Goal: Complete application form: Complete application form

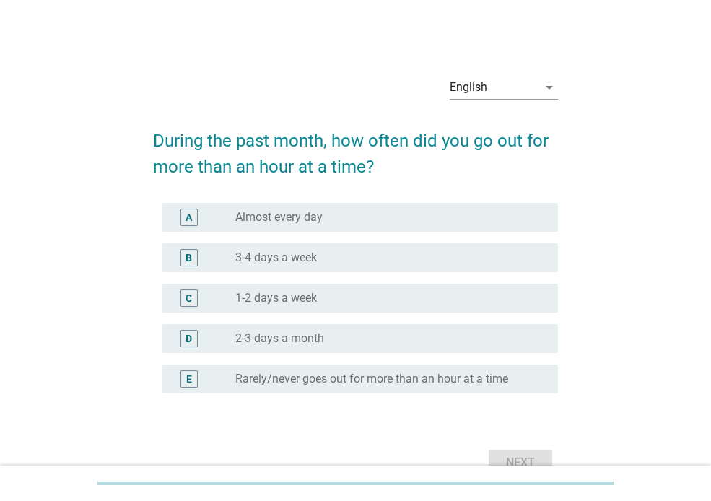
click at [328, 215] on div "radio_button_unchecked Almost every day" at bounding box center [385, 217] width 300 height 14
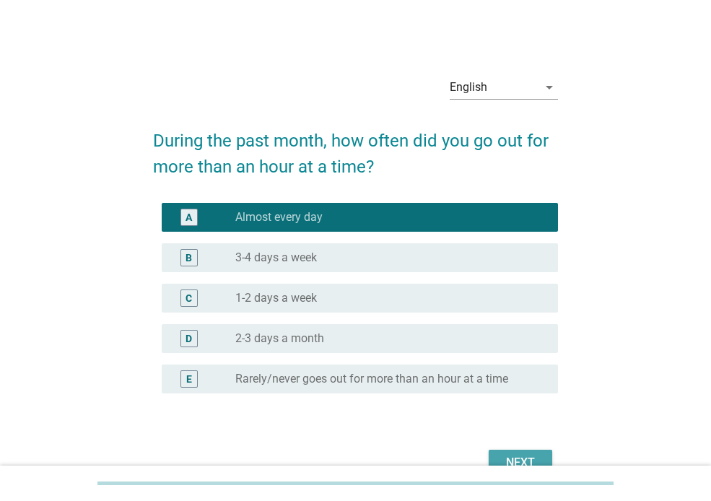
click at [507, 457] on div "Next" at bounding box center [521, 462] width 40 height 17
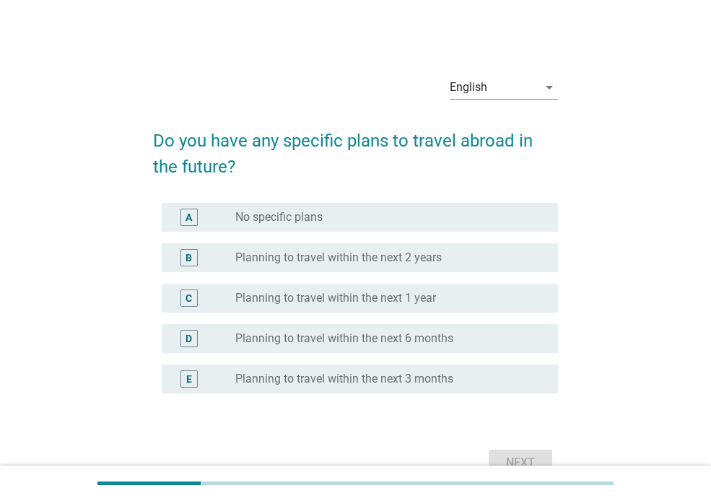
click at [389, 225] on div "radio_button_unchecked No specific plans" at bounding box center [390, 217] width 311 height 17
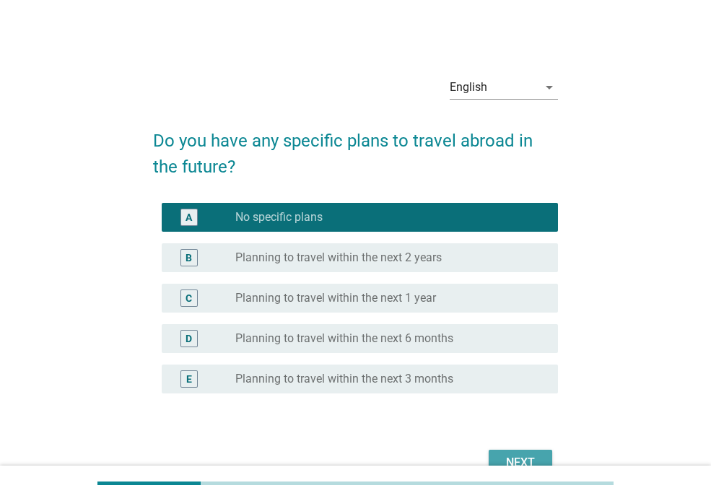
click at [498, 453] on button "Next" at bounding box center [521, 463] width 64 height 26
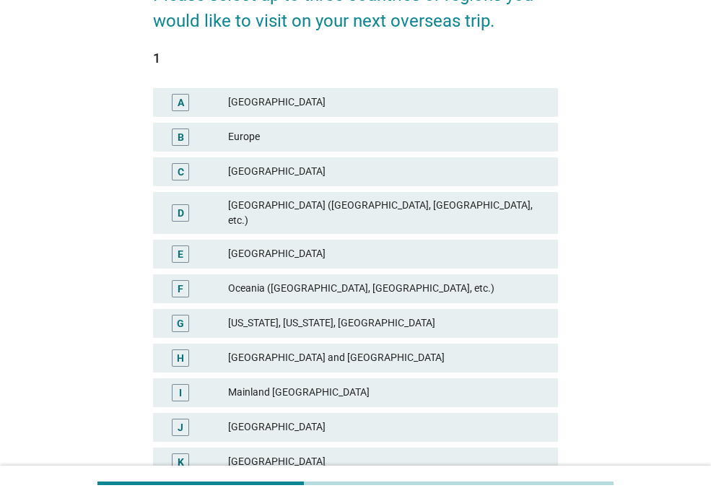
scroll to position [164, 0]
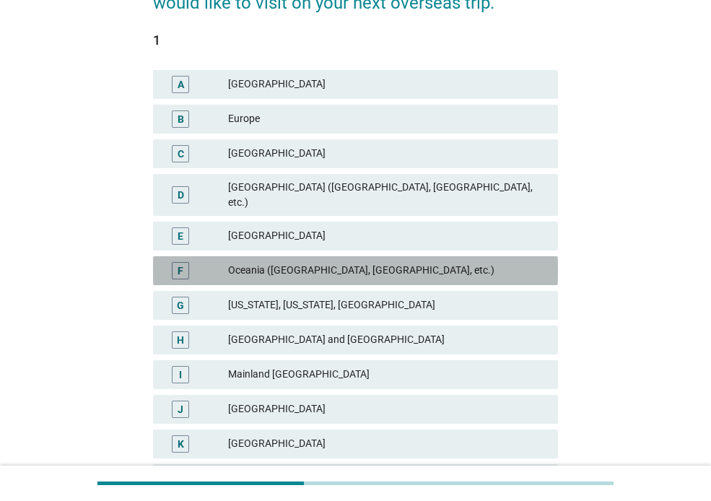
click at [401, 262] on div "Oceania ([GEOGRAPHIC_DATA], [GEOGRAPHIC_DATA], etc.)" at bounding box center [387, 270] width 319 height 17
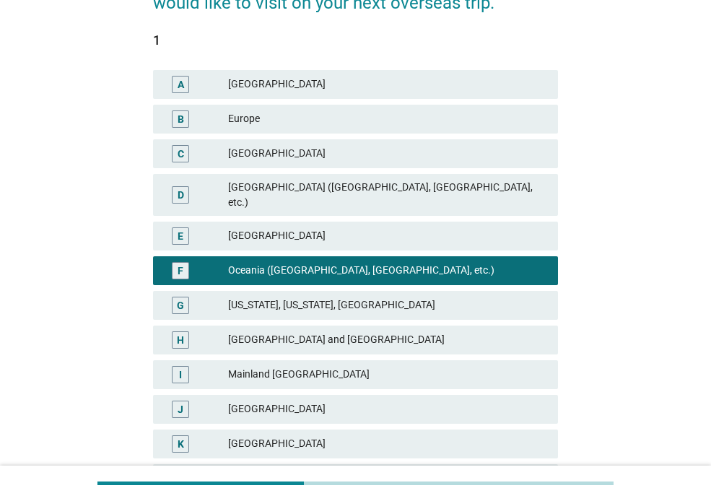
click at [384, 118] on div "Europe" at bounding box center [387, 119] width 319 height 17
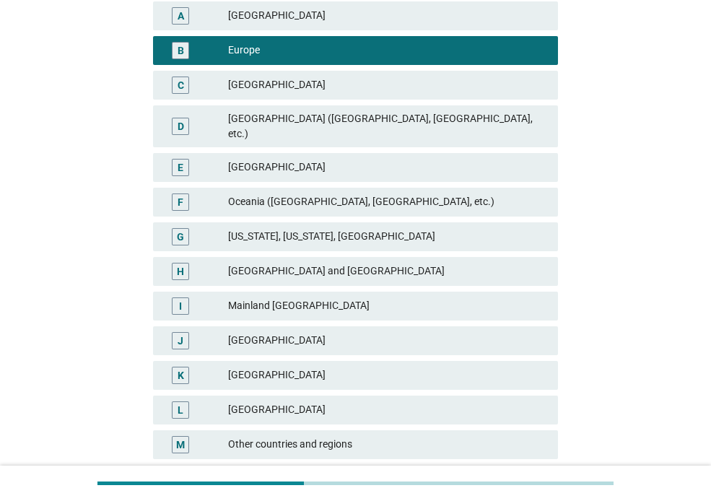
scroll to position [224, 0]
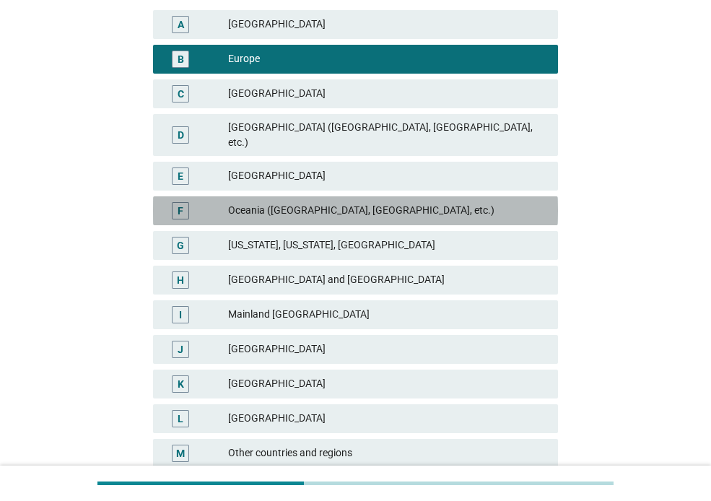
click at [351, 202] on div "Oceania ([GEOGRAPHIC_DATA], [GEOGRAPHIC_DATA], etc.)" at bounding box center [387, 210] width 319 height 17
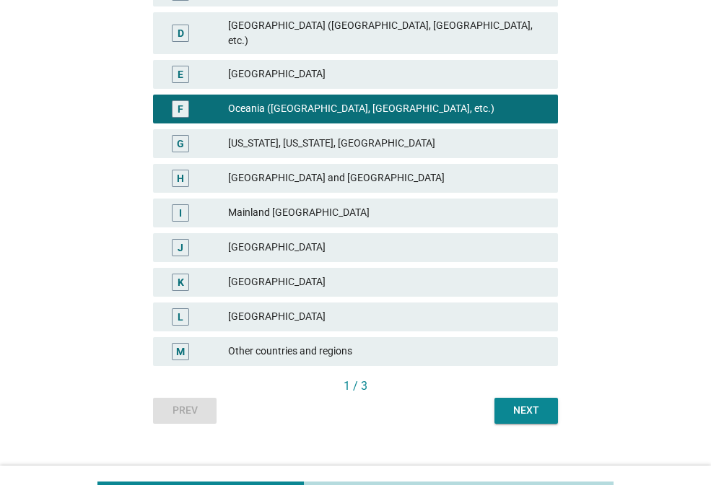
scroll to position [325, 0]
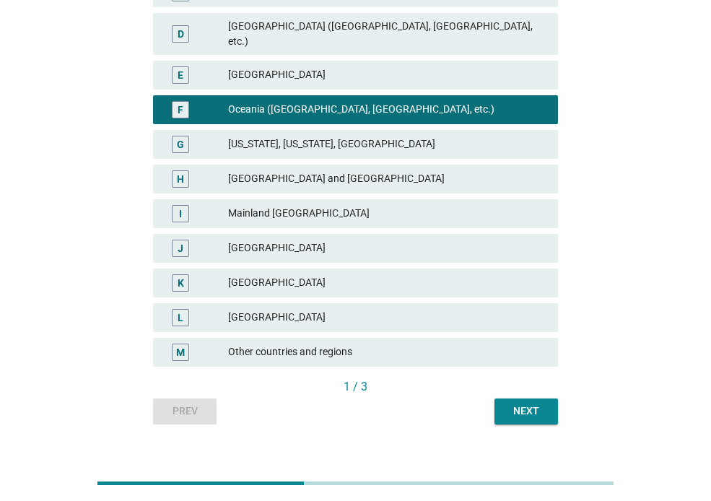
click at [513, 415] on div "English arrow_drop_down Please select up to three countries or regions you woul…" at bounding box center [356, 82] width 428 height 709
click at [520, 404] on div "Next" at bounding box center [526, 411] width 40 height 15
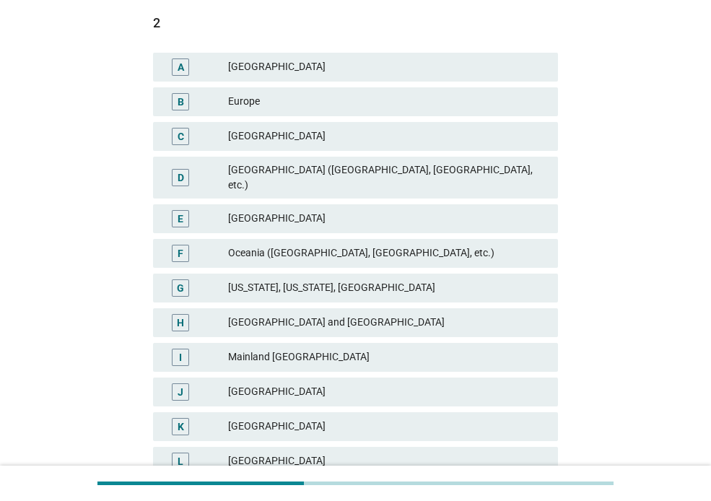
scroll to position [188, 0]
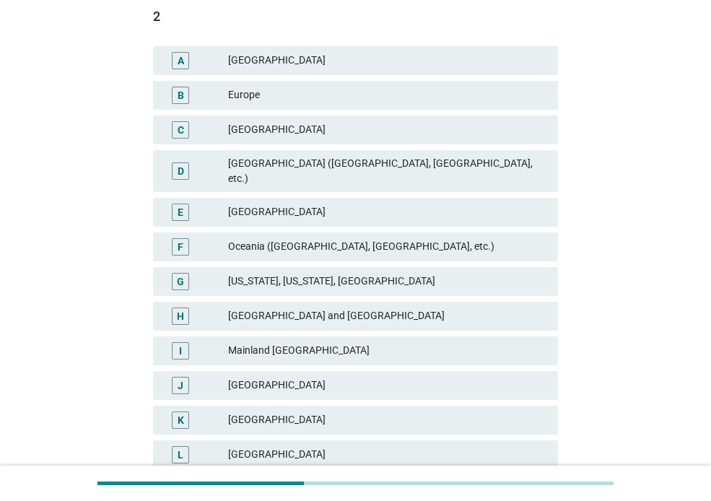
click at [379, 310] on div "[GEOGRAPHIC_DATA] and [GEOGRAPHIC_DATA]" at bounding box center [387, 316] width 319 height 17
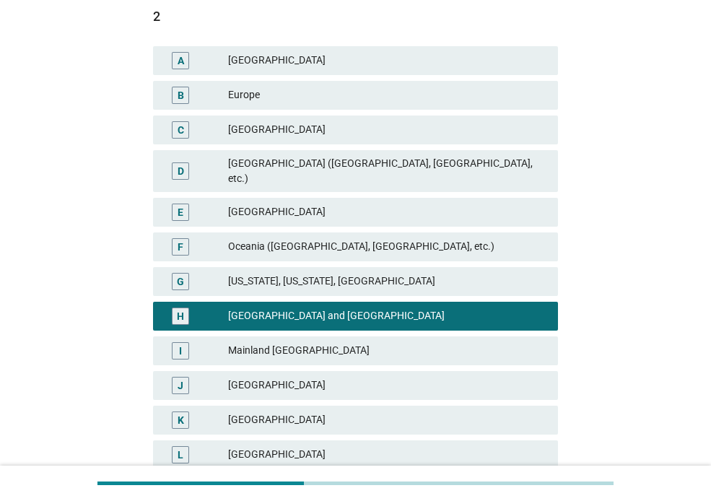
click at [327, 84] on div "B Europe" at bounding box center [355, 95] width 405 height 29
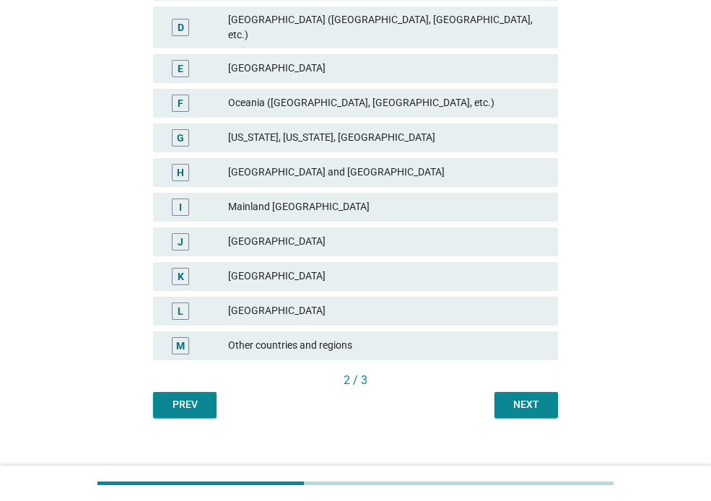
scroll to position [334, 0]
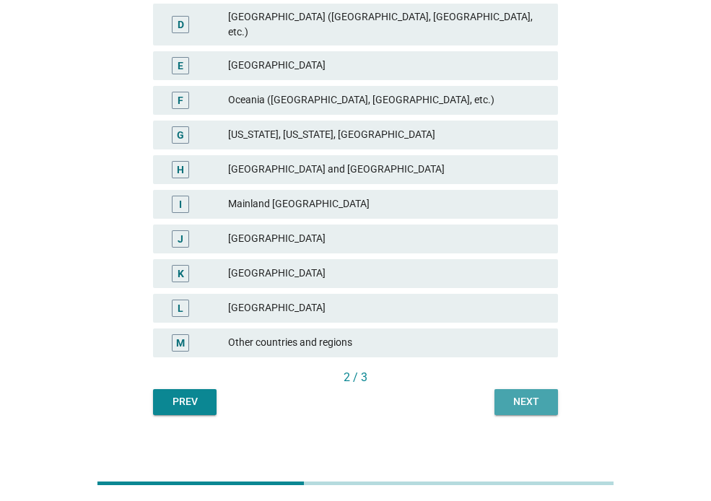
click at [530, 394] on div "Next" at bounding box center [526, 401] width 40 height 15
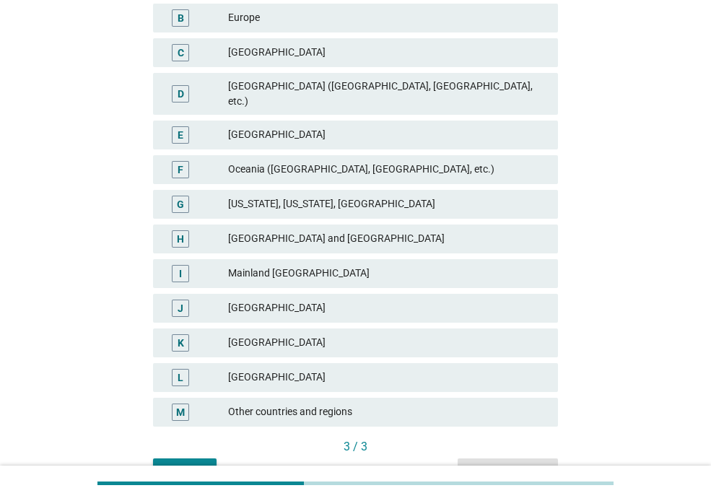
scroll to position [280, 0]
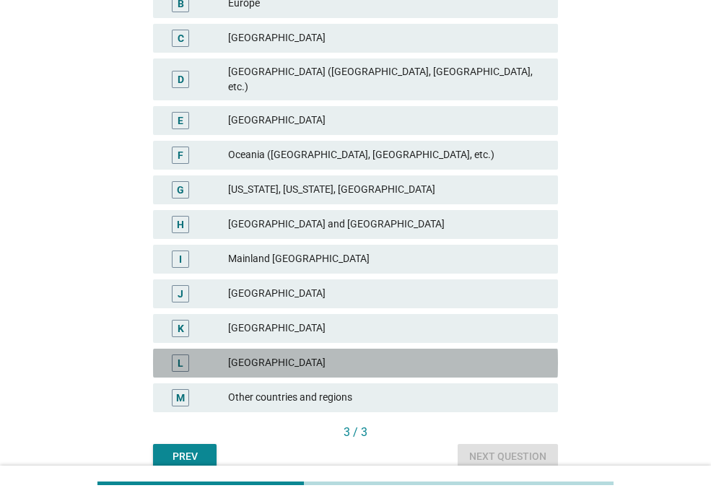
click at [347, 349] on div "L [GEOGRAPHIC_DATA]" at bounding box center [355, 363] width 405 height 29
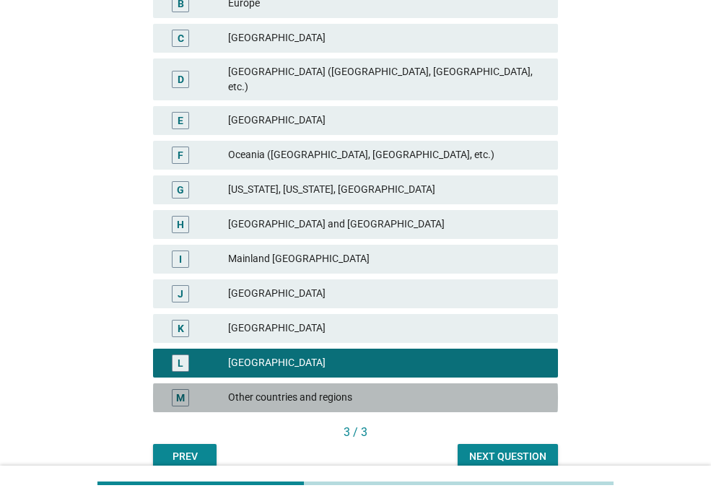
click at [436, 389] on div "Other countries and regions" at bounding box center [387, 397] width 319 height 17
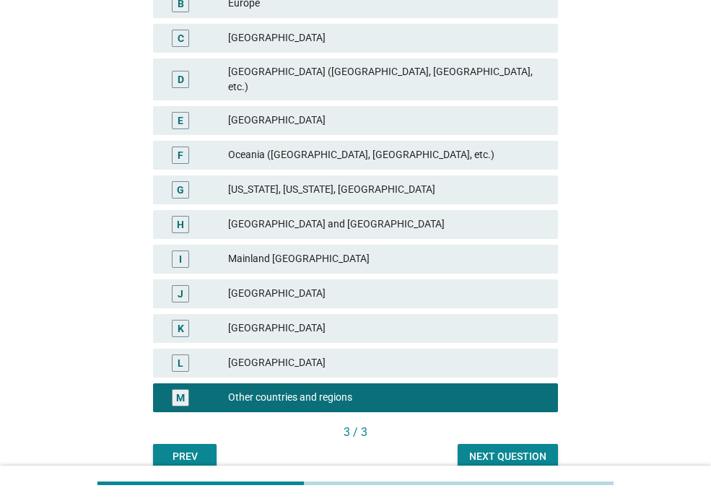
click at [505, 449] on div "Next question" at bounding box center [508, 456] width 77 height 15
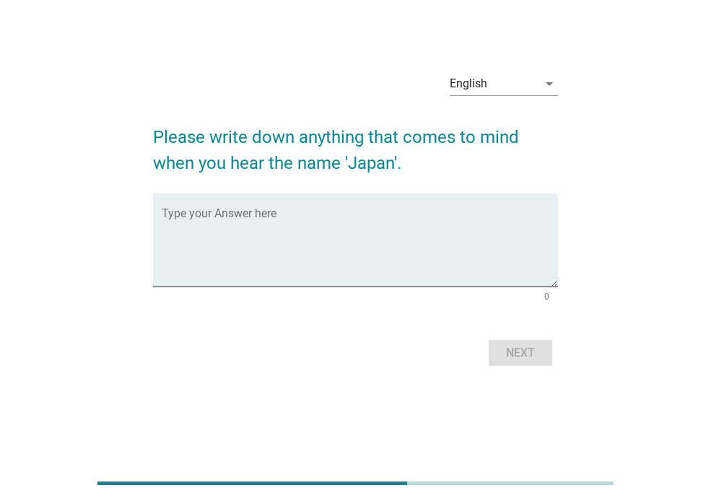
scroll to position [0, 0]
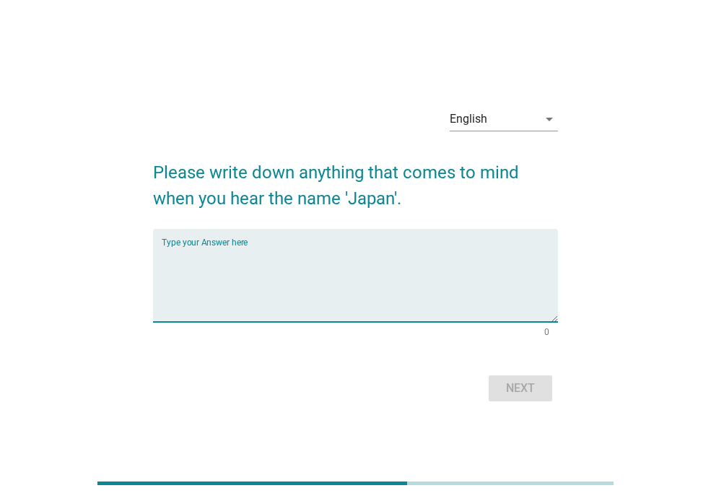
click at [358, 289] on textarea "Type your Answer here" at bounding box center [360, 284] width 397 height 76
type textarea "j"
type textarea "J"
paste textarea "JAPAN IS A TECHNOLOGICALLY ADVANCED COUNTRY"
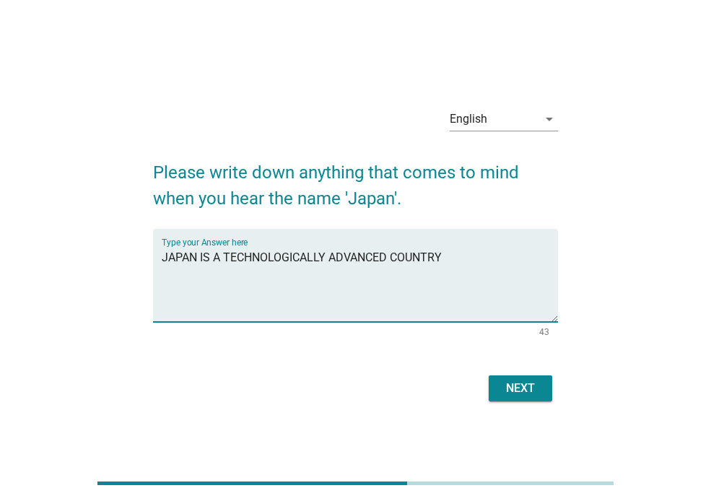
type textarea "JAPAN IS A TECHNOLOGICALLY ADVANCED COUNTRY"
click at [518, 384] on div "Next" at bounding box center [521, 388] width 40 height 17
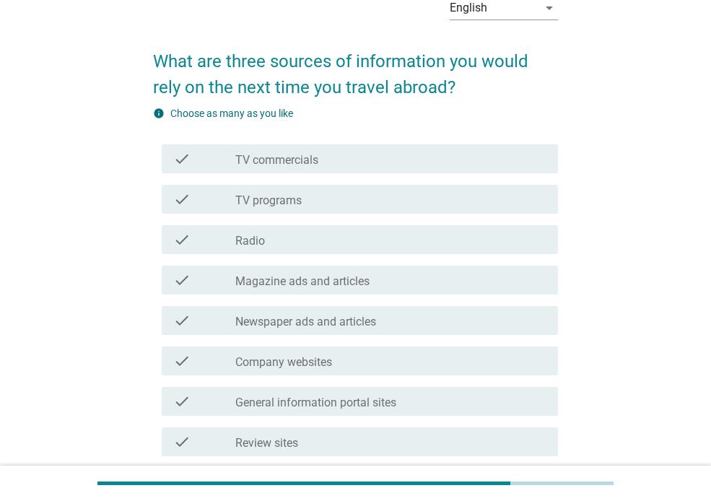
scroll to position [72, 0]
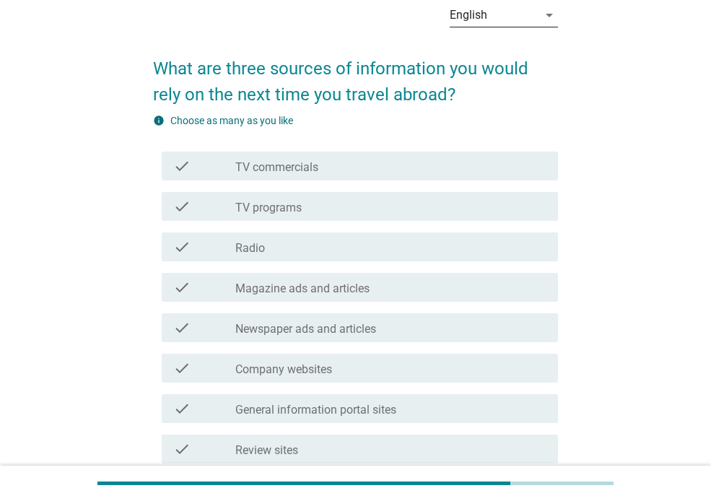
click at [476, 18] on div "English" at bounding box center [469, 15] width 38 height 13
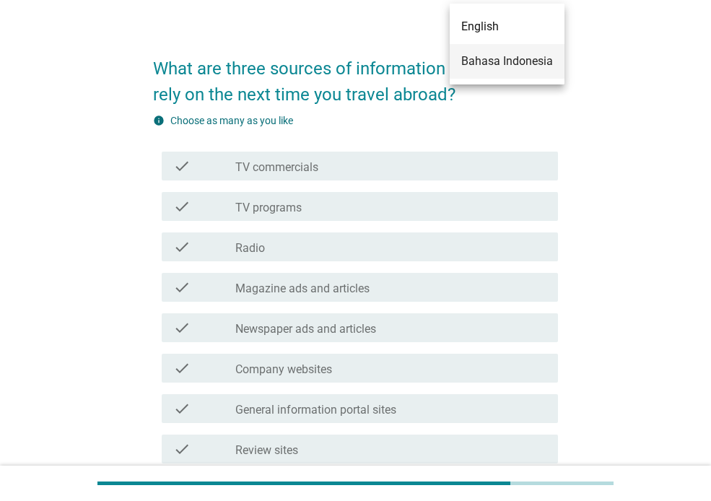
click at [486, 49] on div "Bahasa Indonesia" at bounding box center [508, 61] width 92 height 35
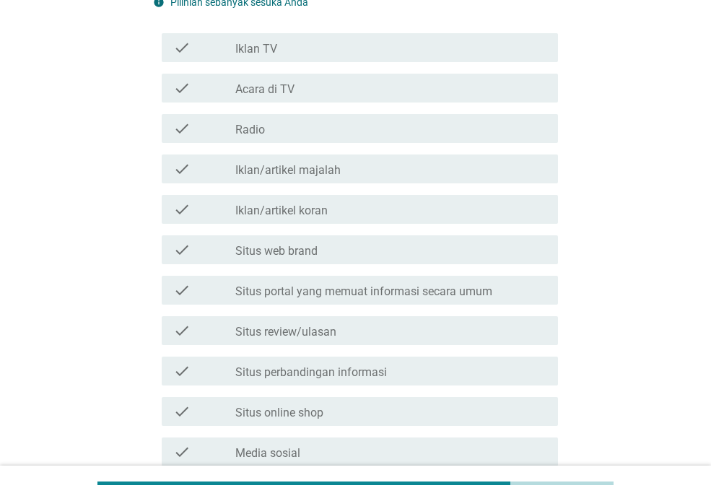
scroll to position [231, 0]
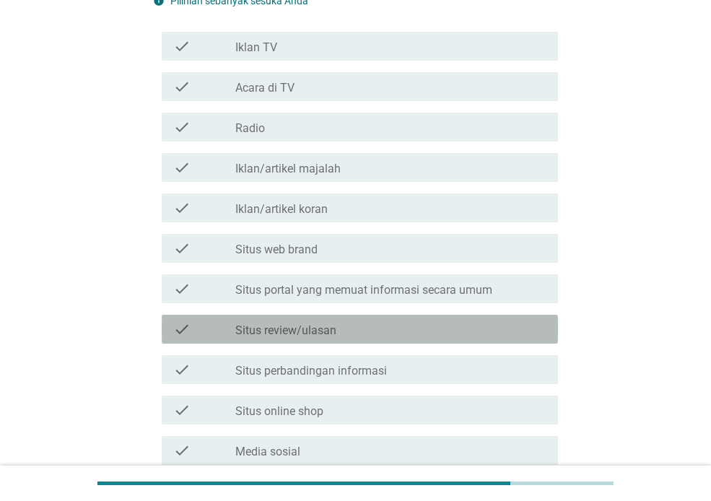
click at [350, 334] on div "check_box_outline_blank Situs review/ulasan" at bounding box center [390, 329] width 311 height 17
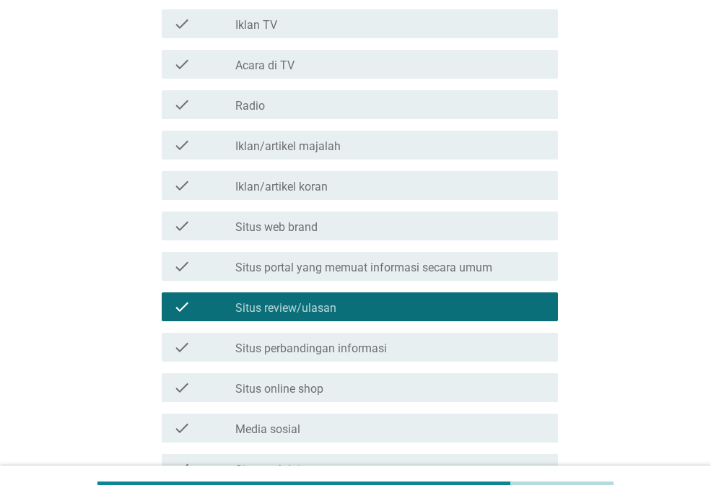
scroll to position [342, 0]
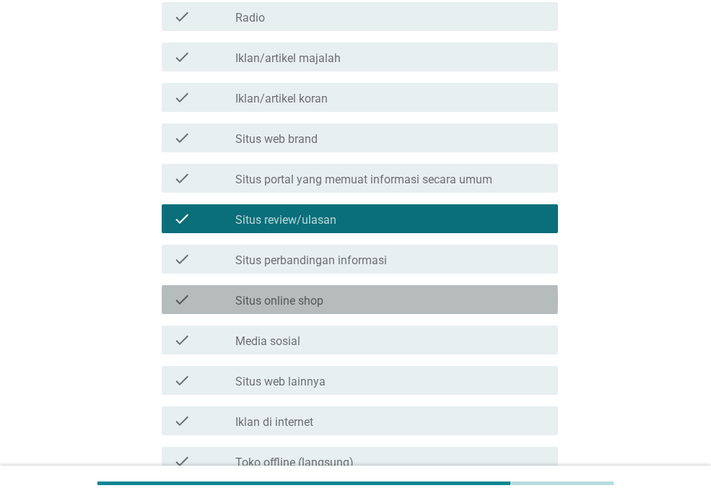
click at [345, 299] on div "check_box_outline_blank Situs online shop" at bounding box center [390, 299] width 311 height 17
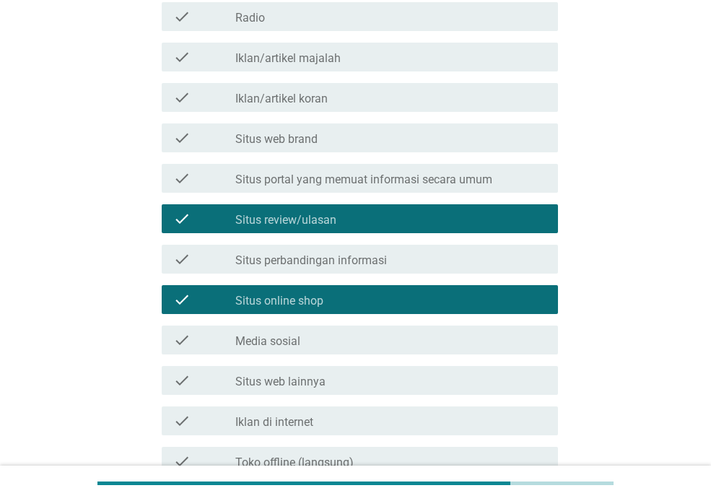
click at [335, 337] on div "check_box_outline_blank Media sosial" at bounding box center [390, 340] width 311 height 17
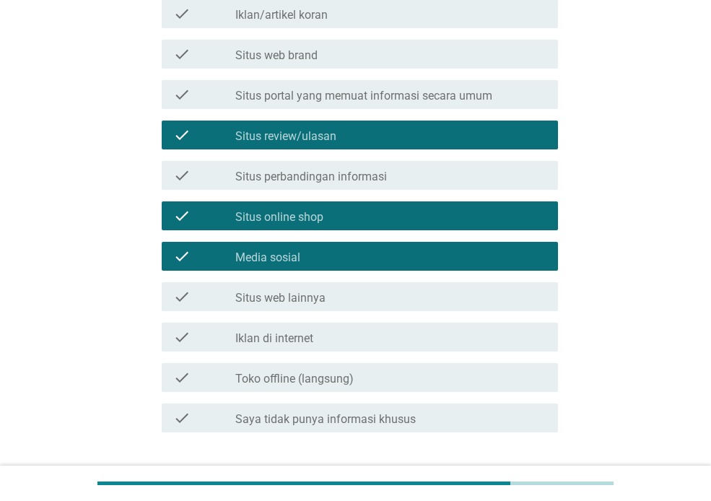
scroll to position [482, 0]
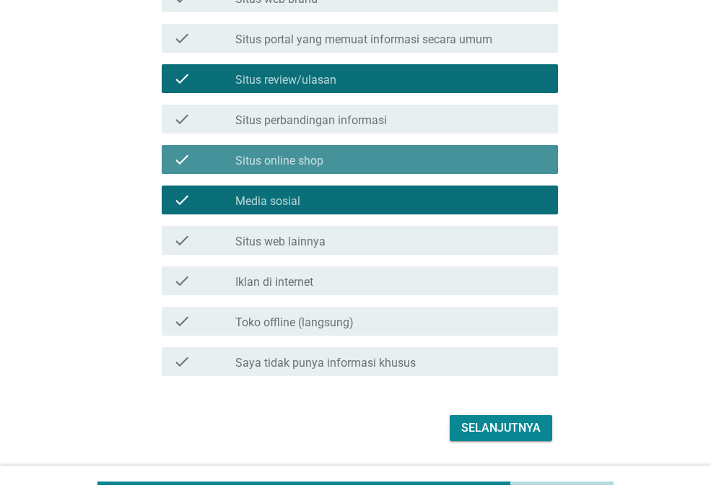
click at [326, 166] on div "check_box_outline_blank Situs online shop" at bounding box center [390, 159] width 311 height 17
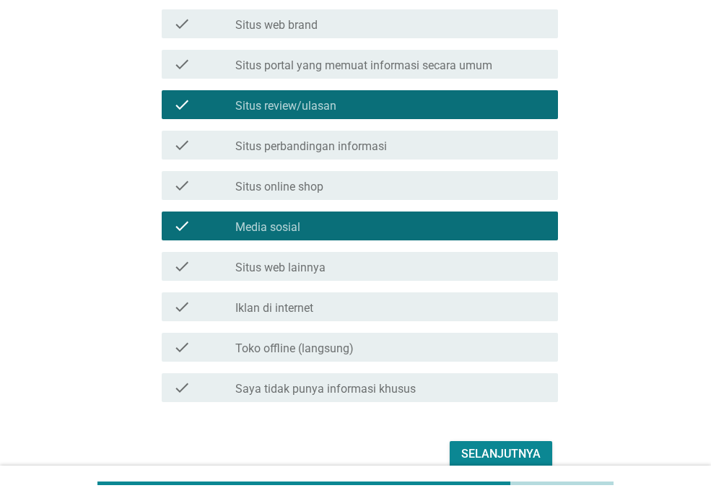
scroll to position [453, 0]
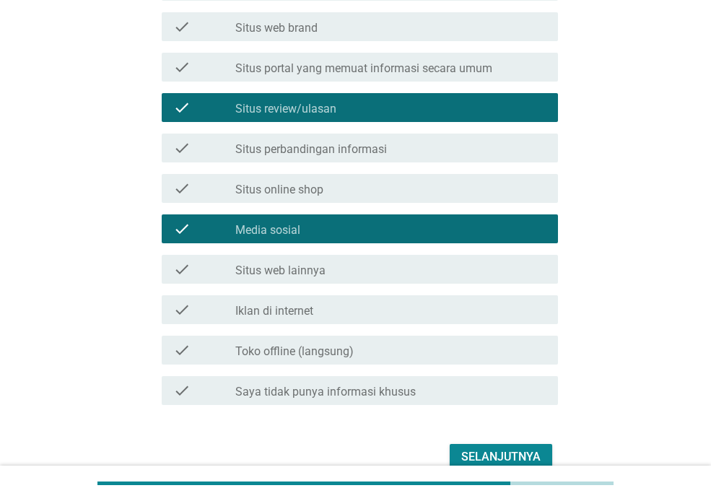
click at [337, 342] on div "check_box_outline_blank Toko offline (langsung)" at bounding box center [390, 350] width 311 height 17
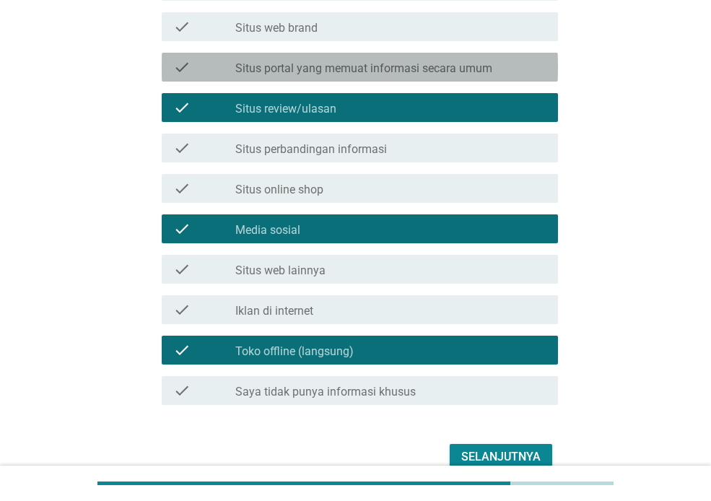
click at [399, 66] on label "Situs portal yang memuat informasi secara umum" at bounding box center [363, 68] width 257 height 14
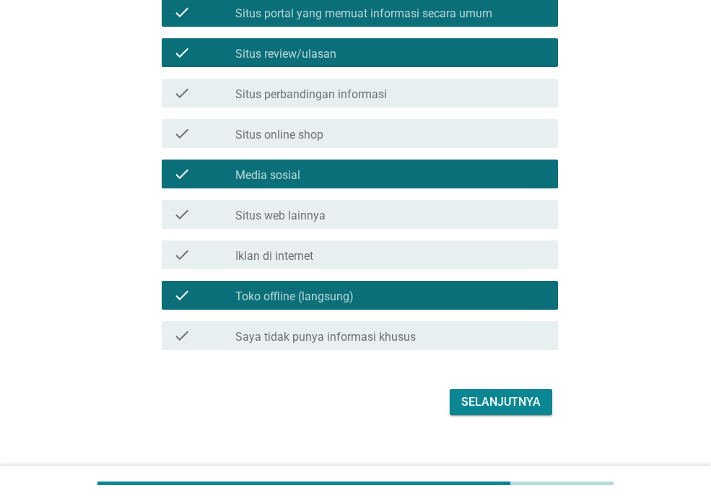
scroll to position [506, 0]
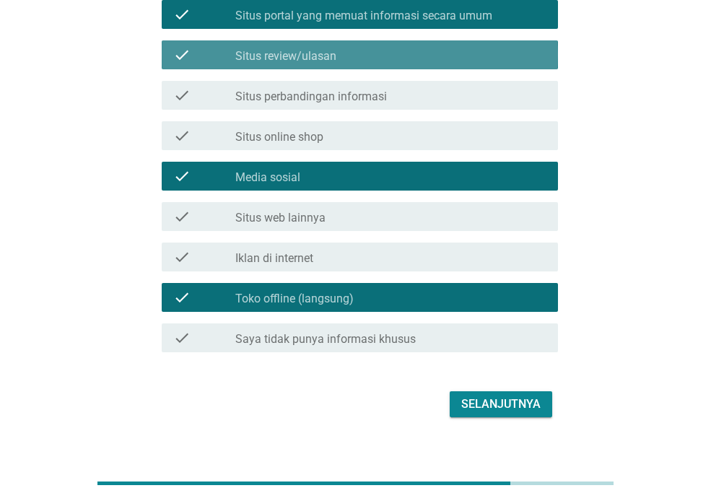
click at [378, 45] on div "check check_box_outline_blank Situs review/ulasan" at bounding box center [360, 54] width 397 height 29
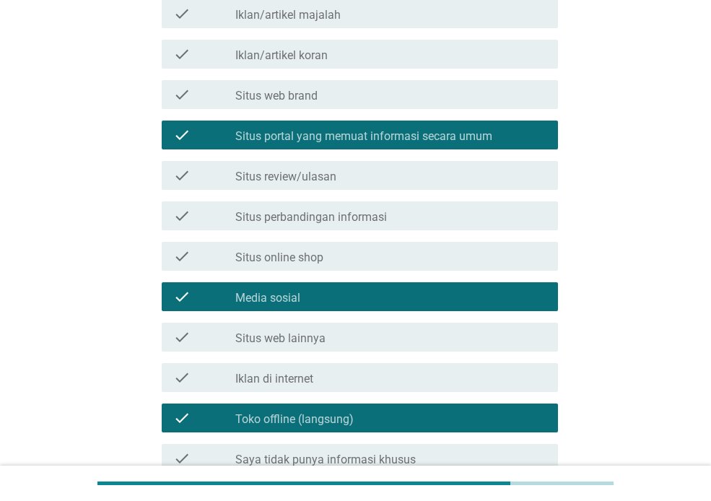
scroll to position [390, 0]
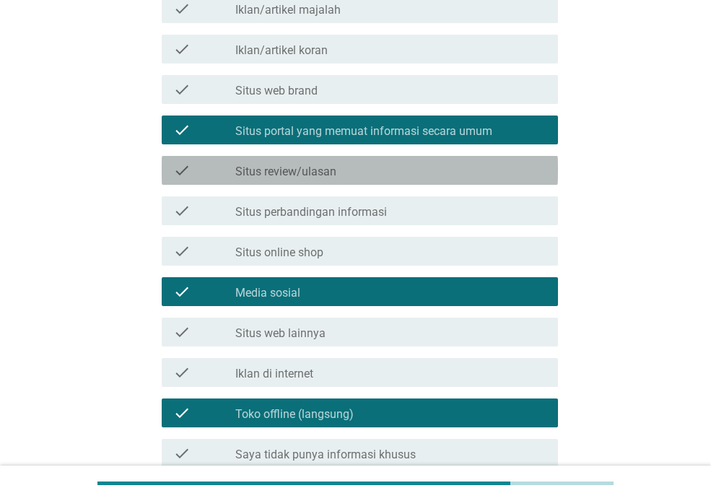
click at [425, 183] on div "check check_box_outline_blank Situs review/ulasan" at bounding box center [360, 170] width 397 height 29
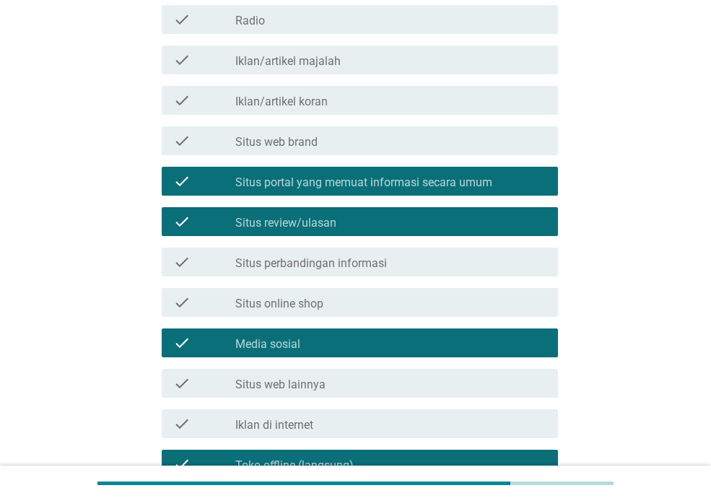
scroll to position [332, 0]
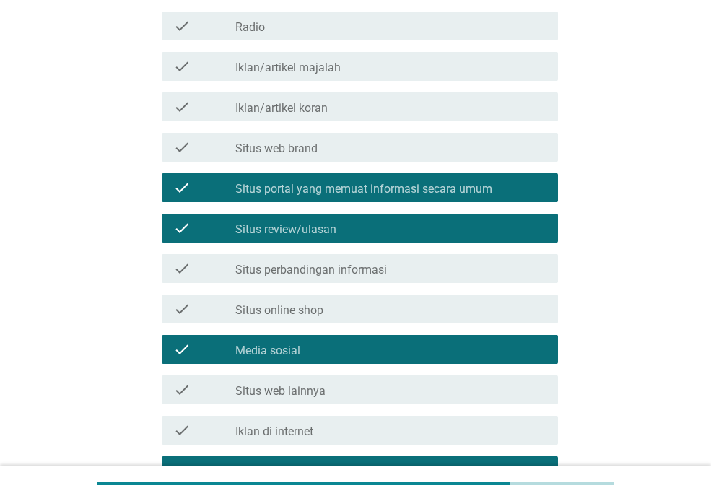
click at [418, 183] on label "Situs portal yang memuat informasi secara umum" at bounding box center [363, 189] width 257 height 14
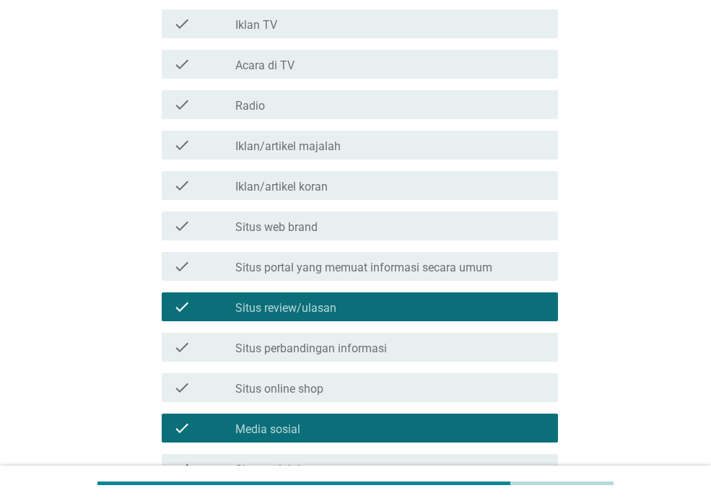
scroll to position [236, 0]
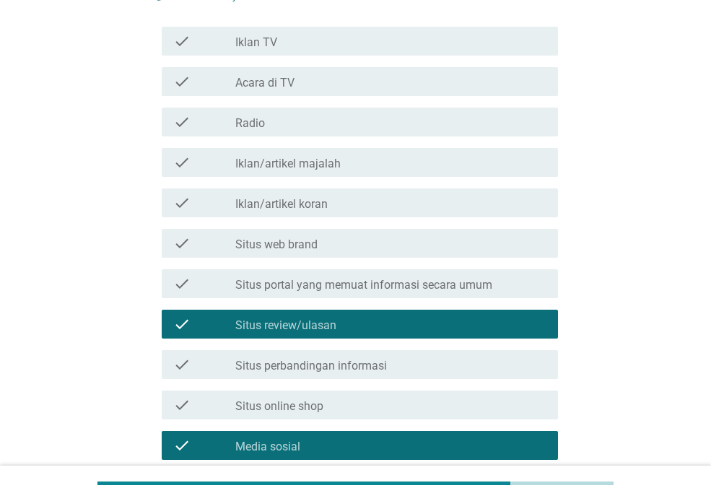
click at [413, 273] on div "check check_box_outline_blank Situs portal yang memuat informasi secara umum" at bounding box center [360, 283] width 397 height 29
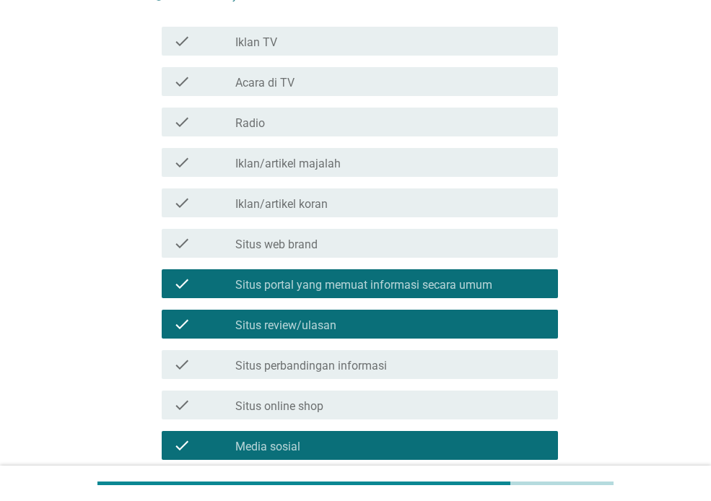
click at [408, 278] on label "Situs portal yang memuat informasi secara umum" at bounding box center [363, 285] width 257 height 14
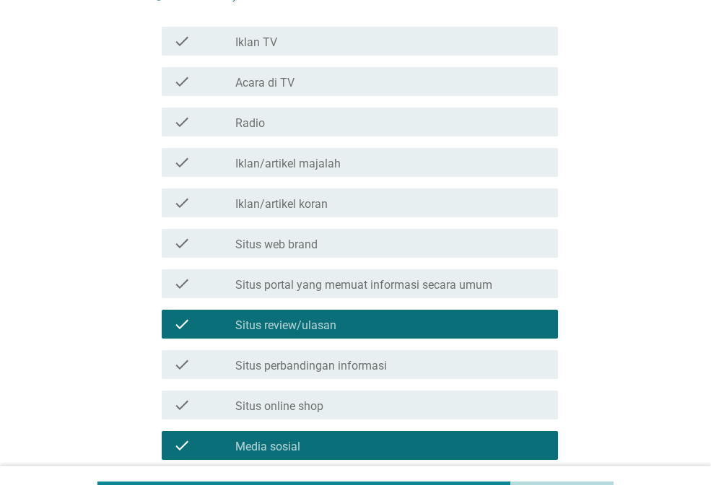
click at [408, 278] on label "Situs portal yang memuat informasi secara umum" at bounding box center [363, 285] width 257 height 14
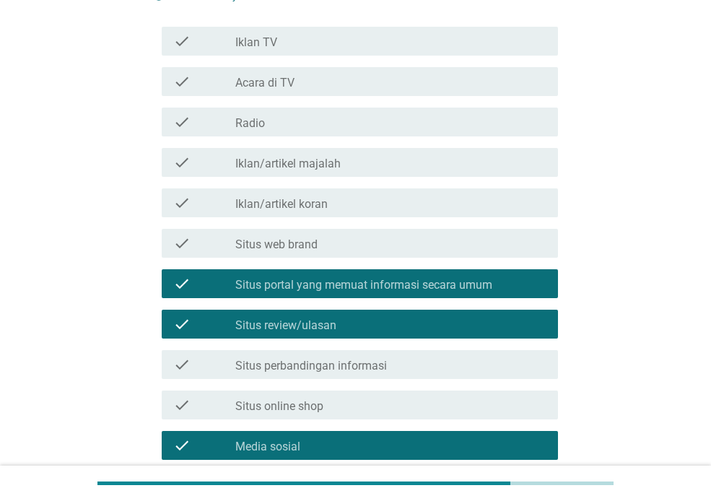
click at [417, 319] on div "check_box_outline_blank Situs review/ulasan" at bounding box center [390, 324] width 311 height 17
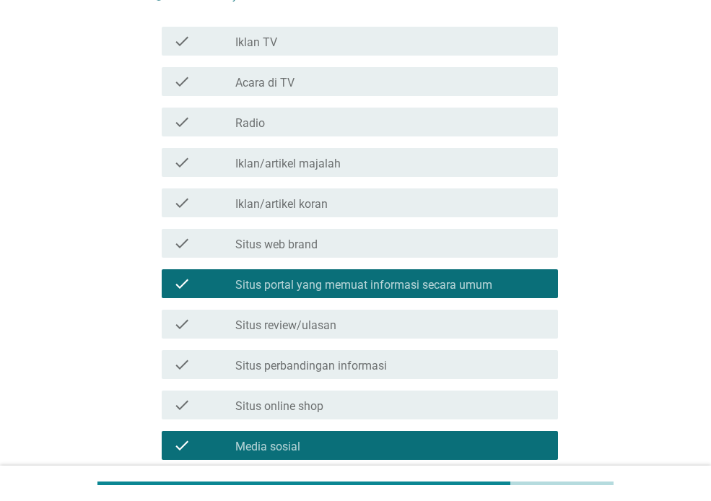
scroll to position [241, 0]
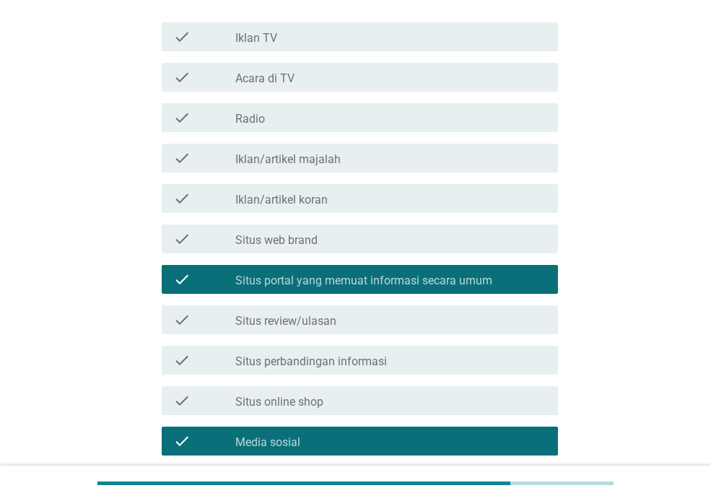
click at [417, 319] on div "check_box_outline_blank Situs review/ulasan" at bounding box center [390, 319] width 311 height 17
